Goal: Navigation & Orientation: Go to known website

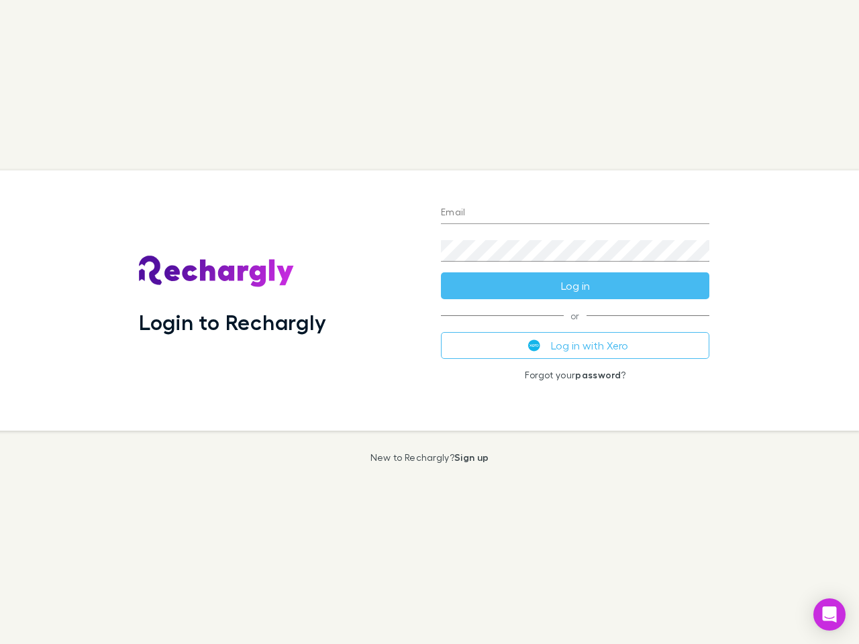
click at [430, 322] on div "Login to Rechargly" at bounding box center [279, 300] width 302 height 260
click at [575, 213] on input "Email" at bounding box center [575, 213] width 268 height 21
click at [575, 286] on button "Log in" at bounding box center [575, 286] width 268 height 27
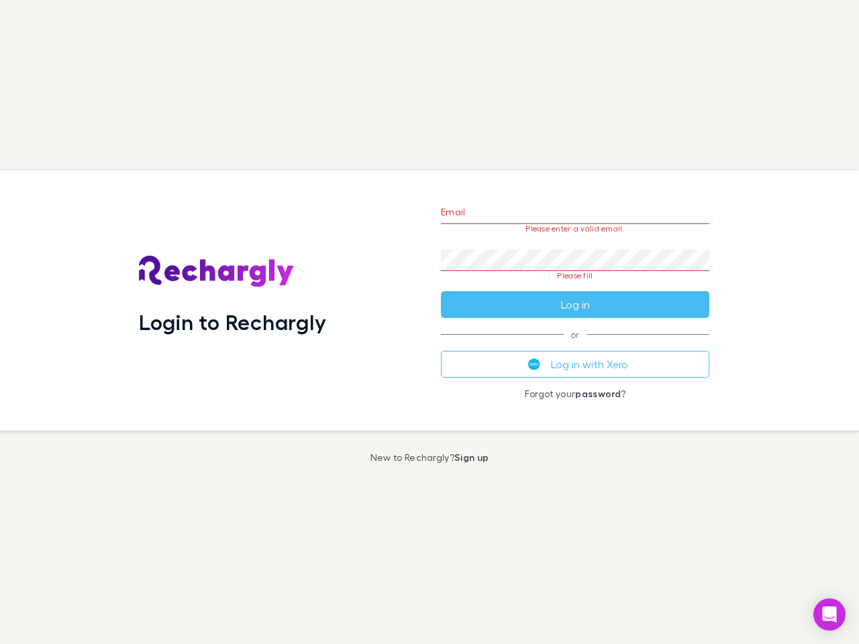
click at [575, 346] on div "Email Please enter a valid email. Password Please fill Log in or Log in with Xe…" at bounding box center [575, 300] width 290 height 260
click at [830, 615] on icon "Open Intercom Messenger" at bounding box center [830, 615] width 14 height 16
